Goal: Find specific page/section: Find specific page/section

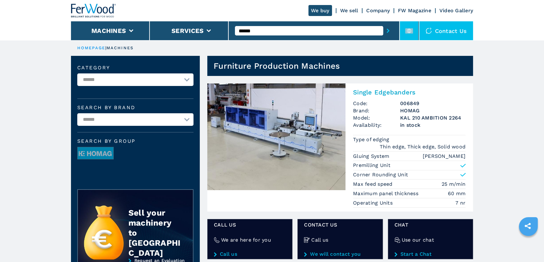
click at [411, 27] on icon at bounding box center [409, 31] width 8 height 8
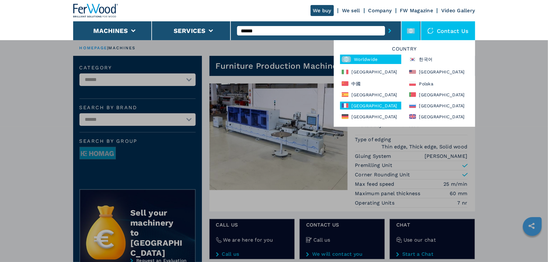
click at [363, 107] on div "[GEOGRAPHIC_DATA]" at bounding box center [370, 106] width 61 height 8
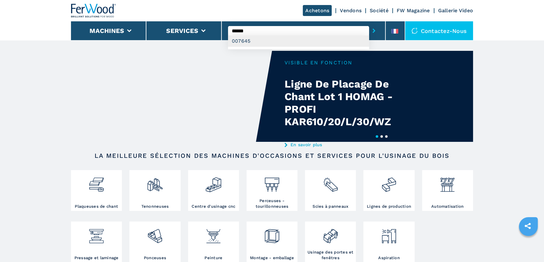
type input "******"
click at [251, 43] on div "007645" at bounding box center [298, 40] width 141 height 11
